Goal: Task Accomplishment & Management: Manage account settings

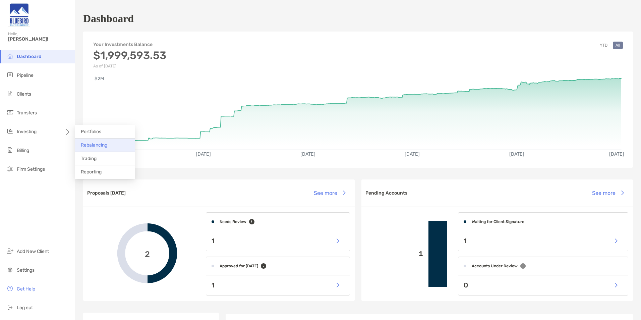
click at [104, 142] on span "Rebalancing" at bounding box center [94, 145] width 26 height 6
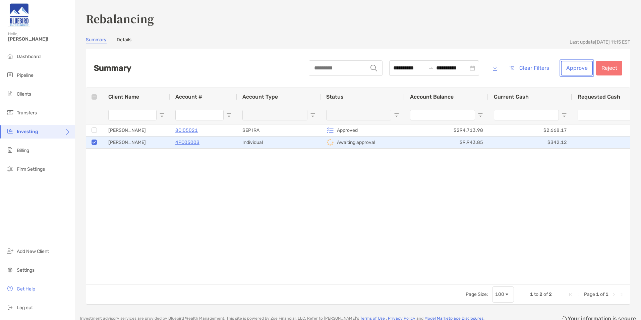
click at [577, 69] on button "Approve" at bounding box center [577, 68] width 32 height 15
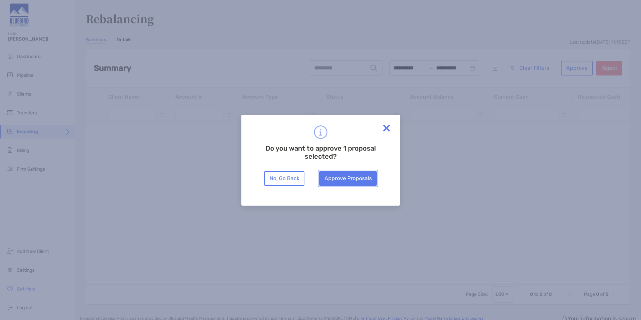
click at [341, 182] on button "Approve Proposals" at bounding box center [348, 178] width 58 height 15
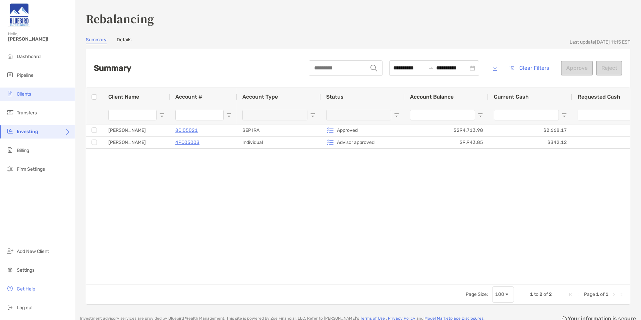
click at [27, 98] on li "Clients" at bounding box center [37, 93] width 75 height 13
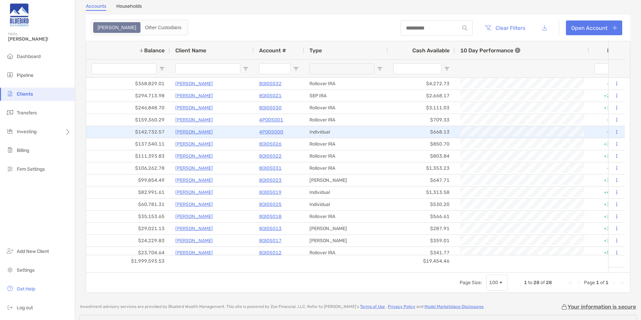
click at [273, 133] on p "4PO05000" at bounding box center [271, 132] width 24 height 8
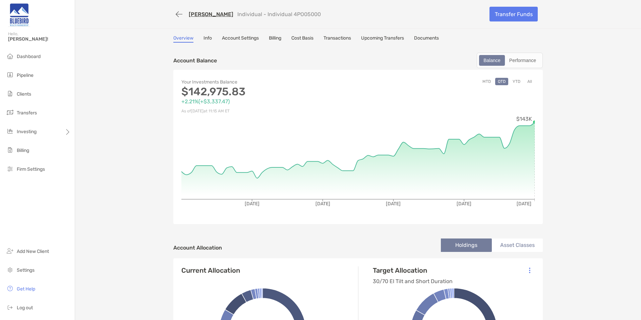
click at [526, 79] on button "All" at bounding box center [529, 81] width 10 height 7
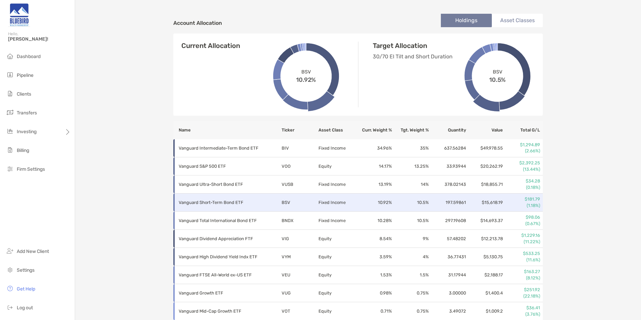
scroll to position [262, 0]
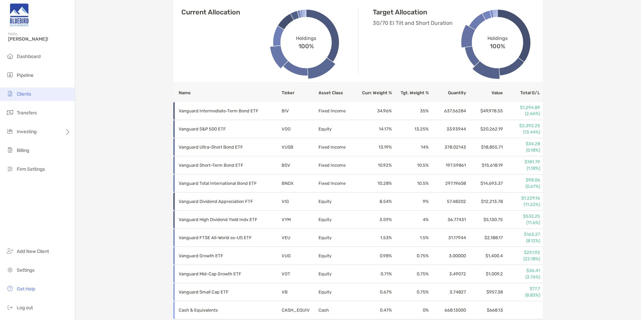
click at [37, 92] on li "Clients" at bounding box center [37, 93] width 75 height 13
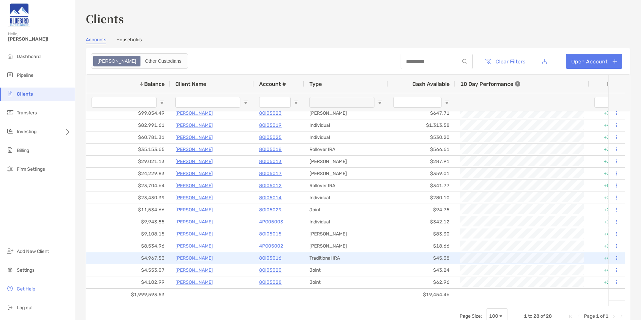
scroll to position [134, 0]
